Goal: Transaction & Acquisition: Book appointment/travel/reservation

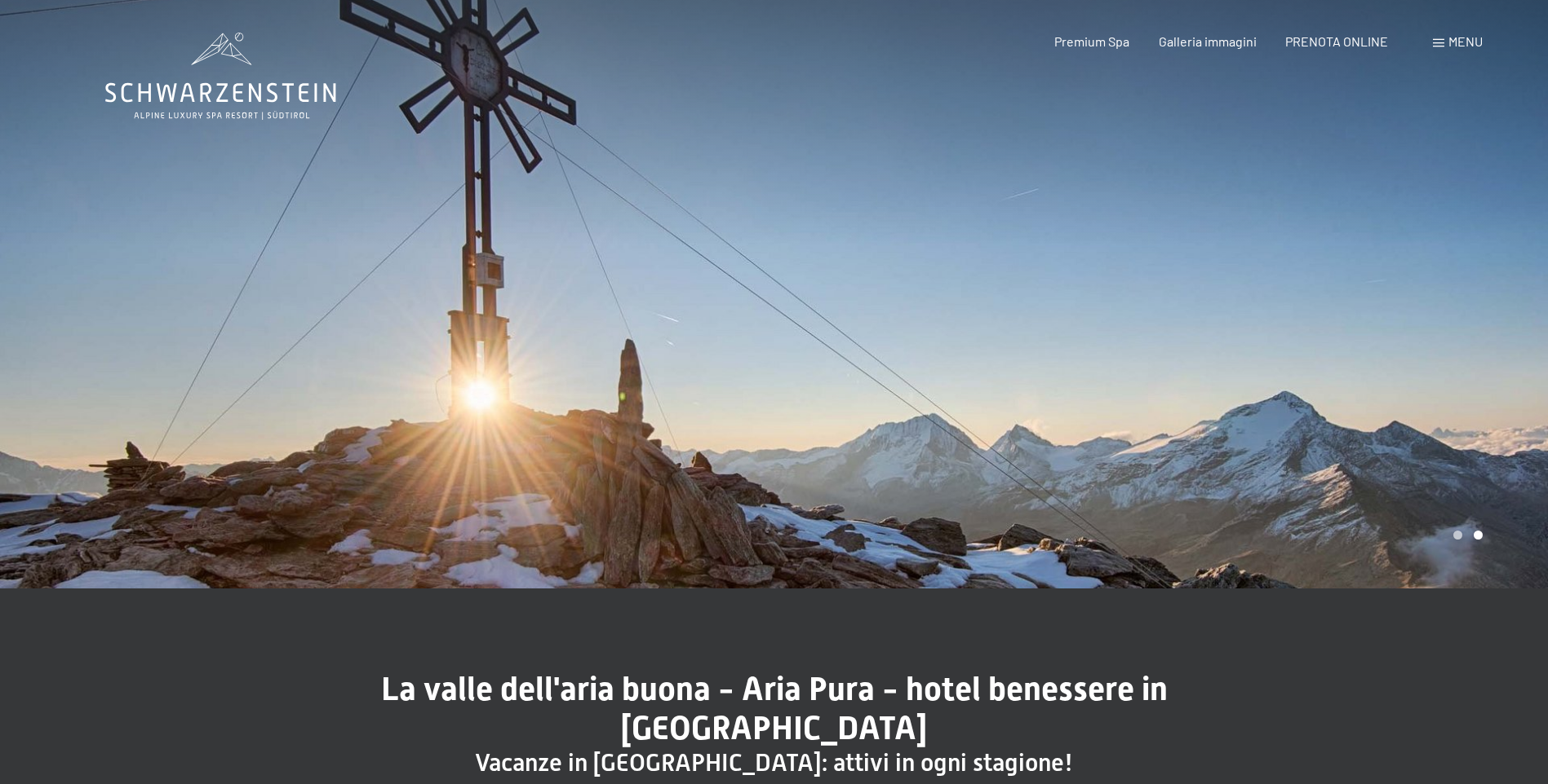
click at [1455, 43] on span "Menu" at bounding box center [1465, 42] width 34 height 16
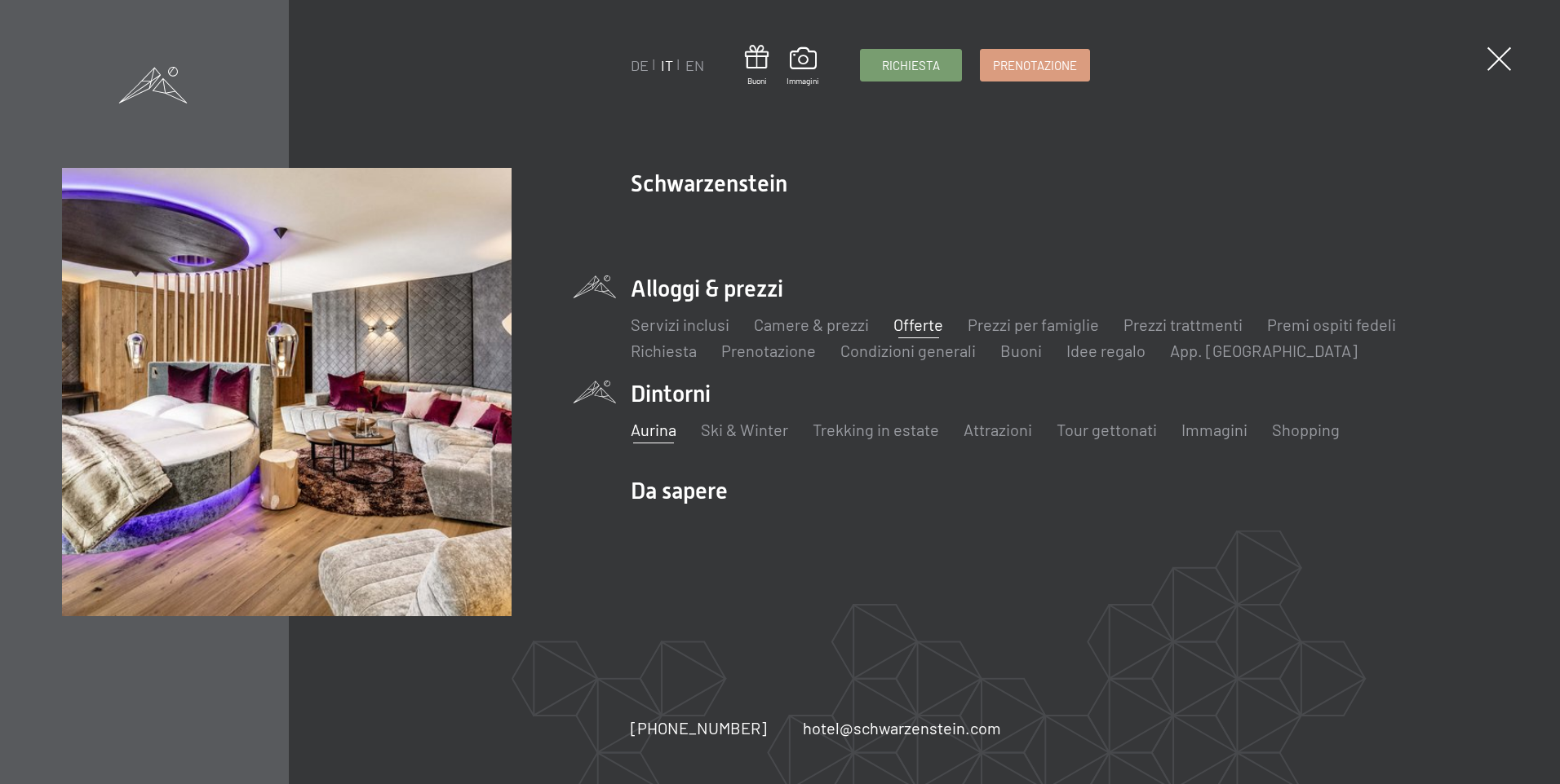
click at [905, 322] on link "Offerte" at bounding box center [919, 325] width 50 height 20
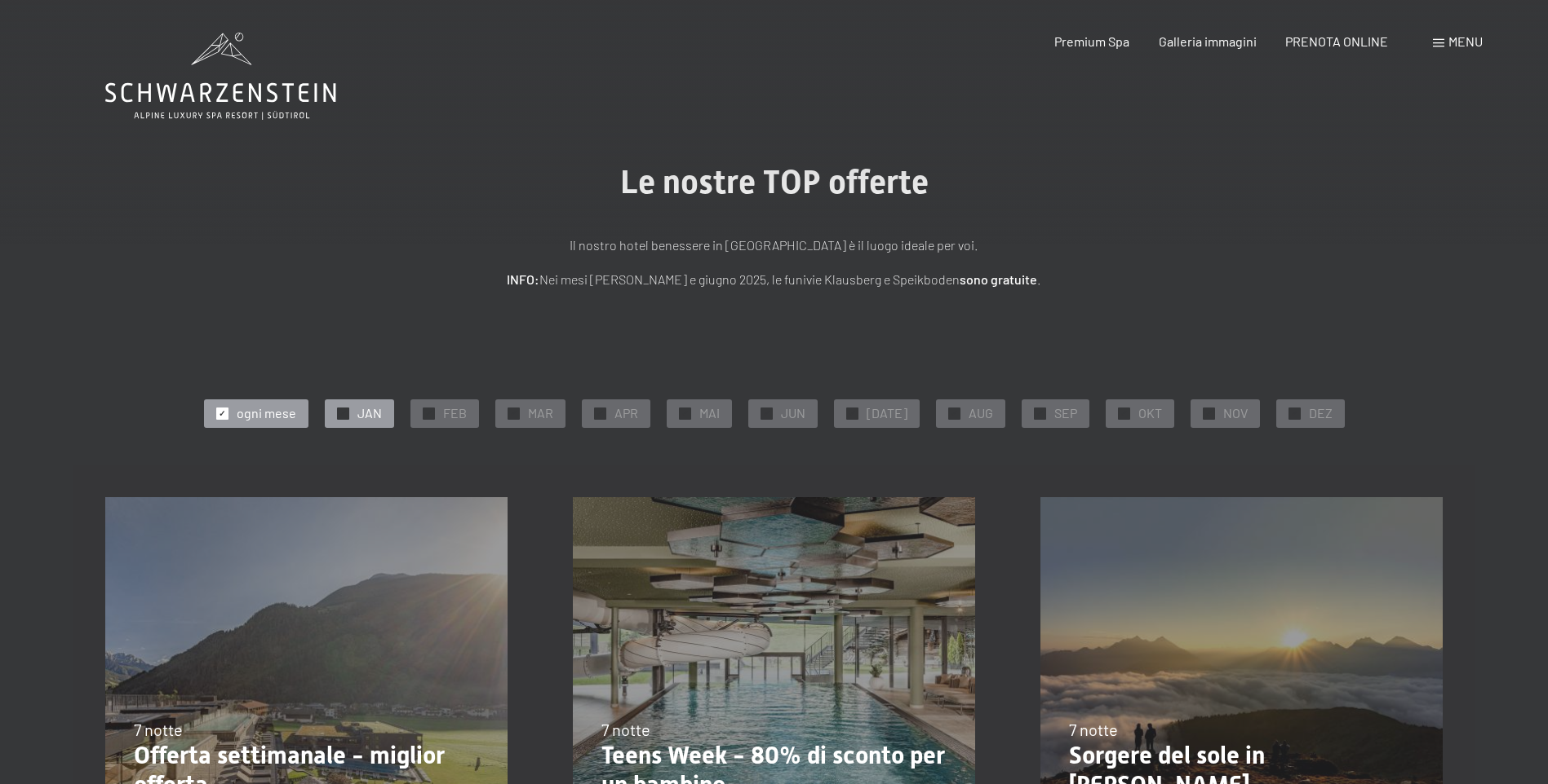
click at [361, 411] on div "✓ JAN" at bounding box center [360, 413] width 70 height 28
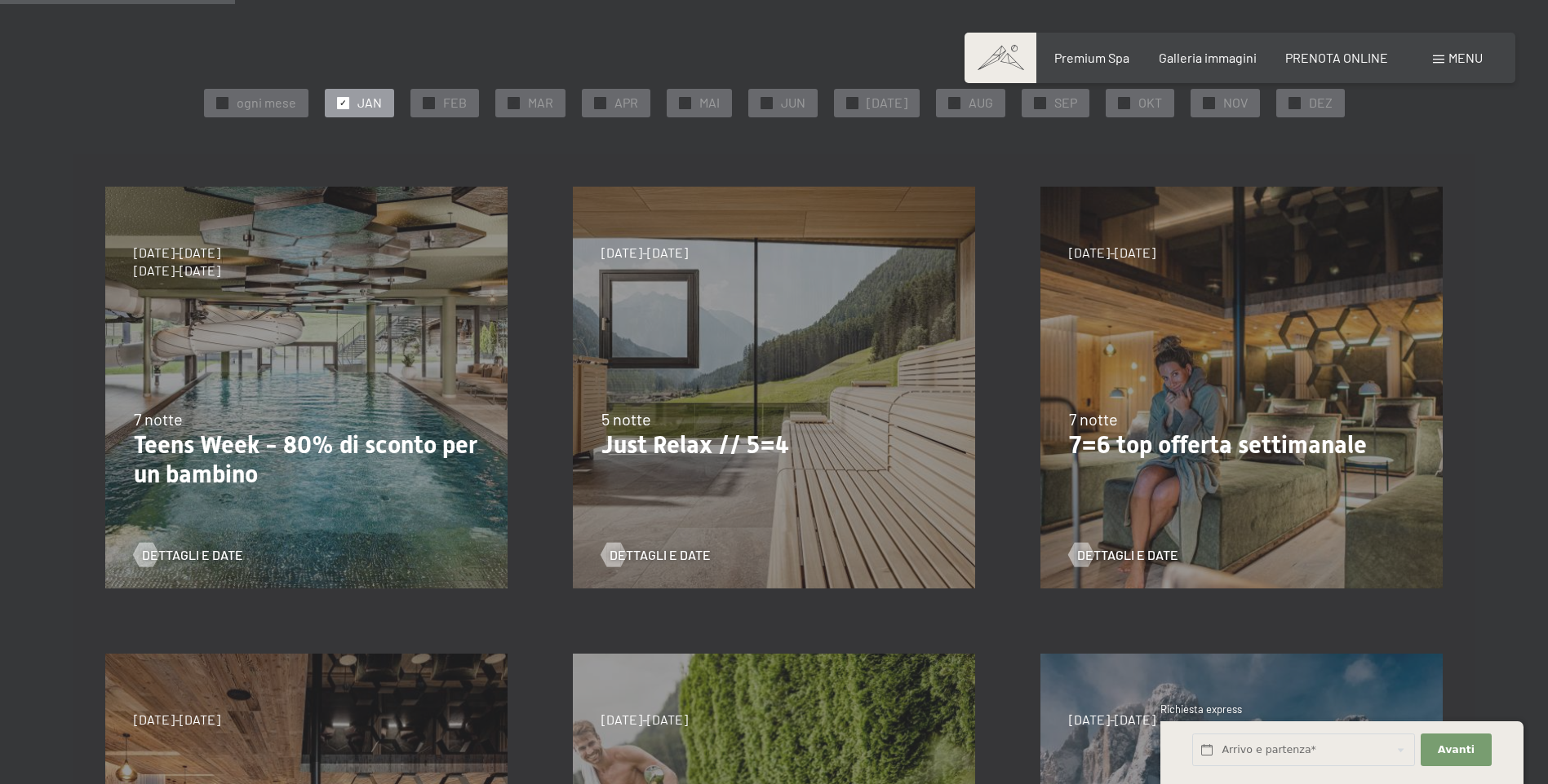
scroll to position [271, 0]
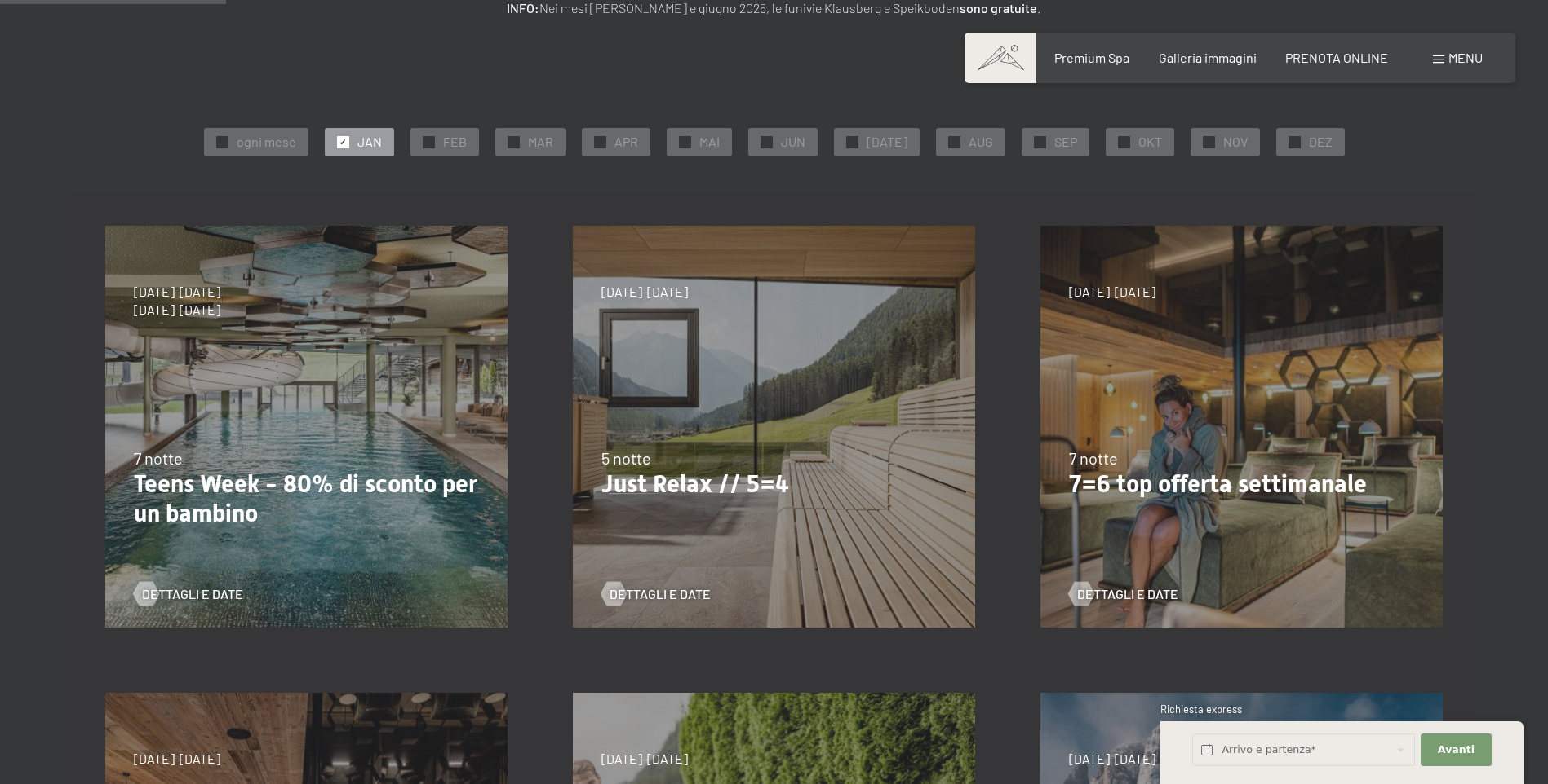
click at [676, 463] on div "5 notte" at bounding box center [774, 458] width 345 height 23
click at [636, 594] on span "Dettagli e Date" at bounding box center [676, 594] width 101 height 18
